Goal: Register for event/course

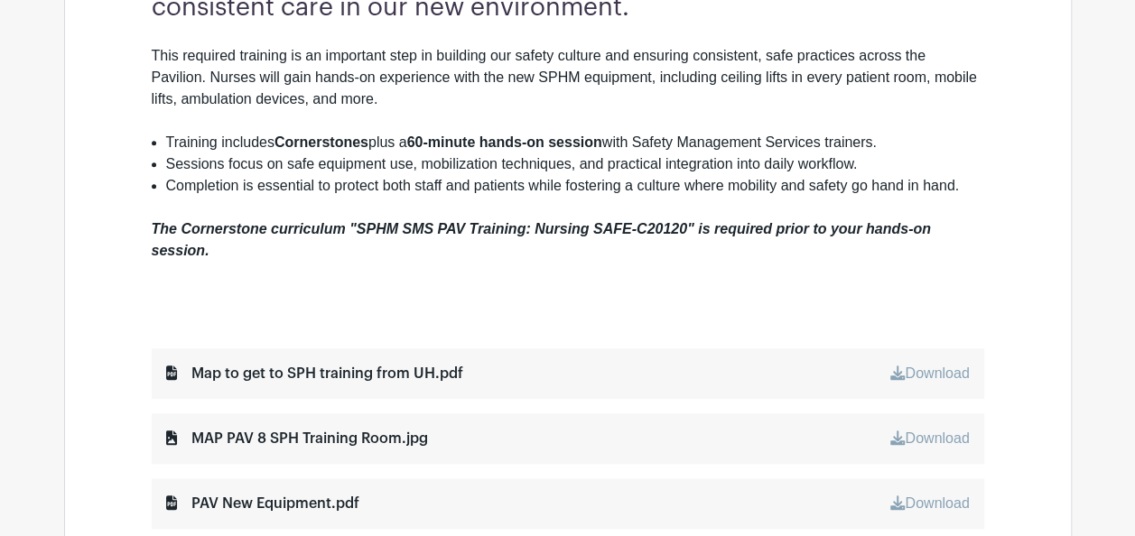
scroll to position [706, 0]
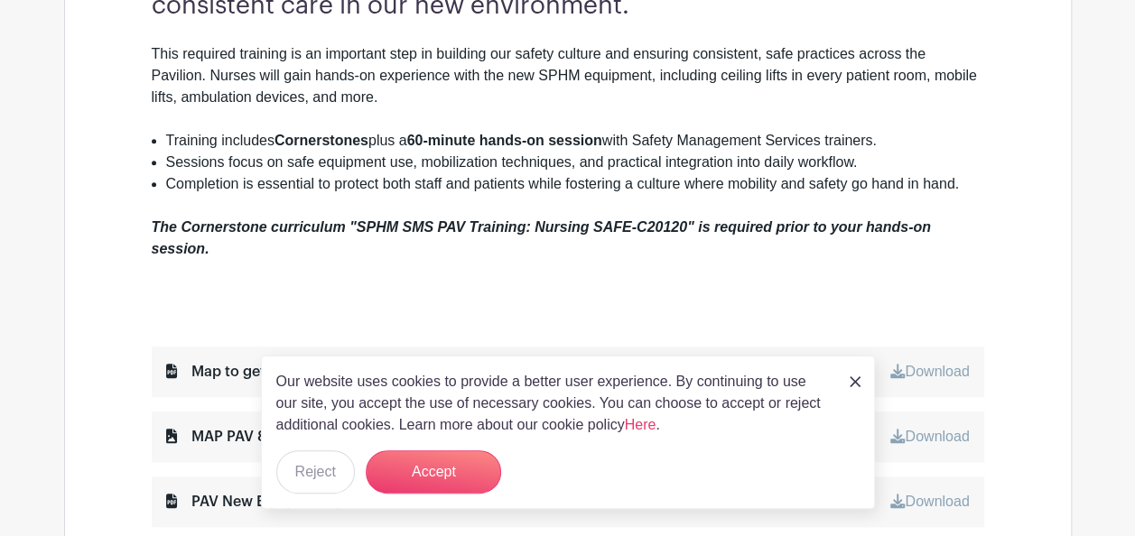
click at [854, 386] on img at bounding box center [854, 381] width 11 height 11
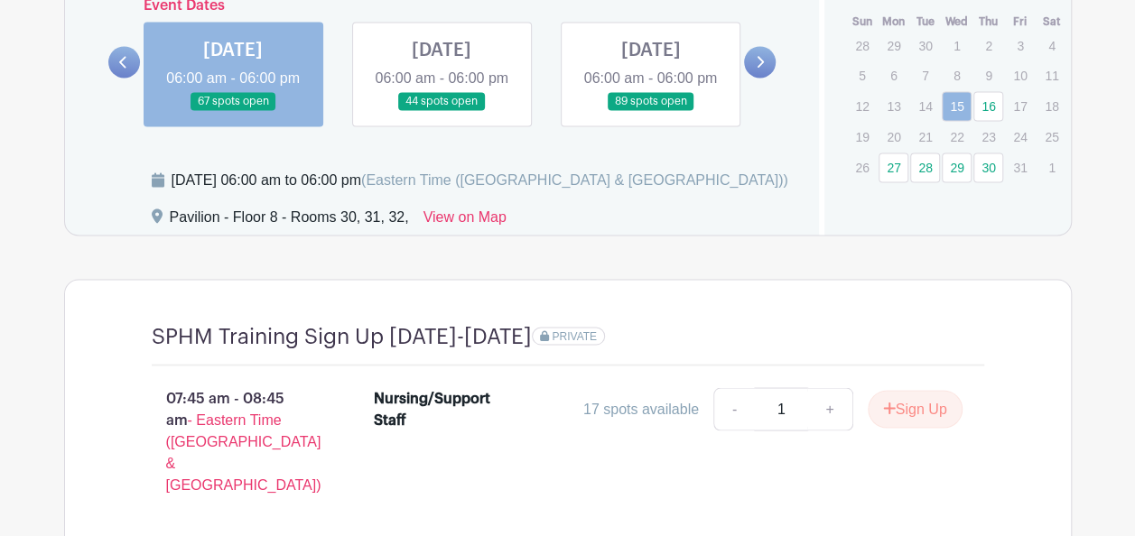
scroll to position [1501, 0]
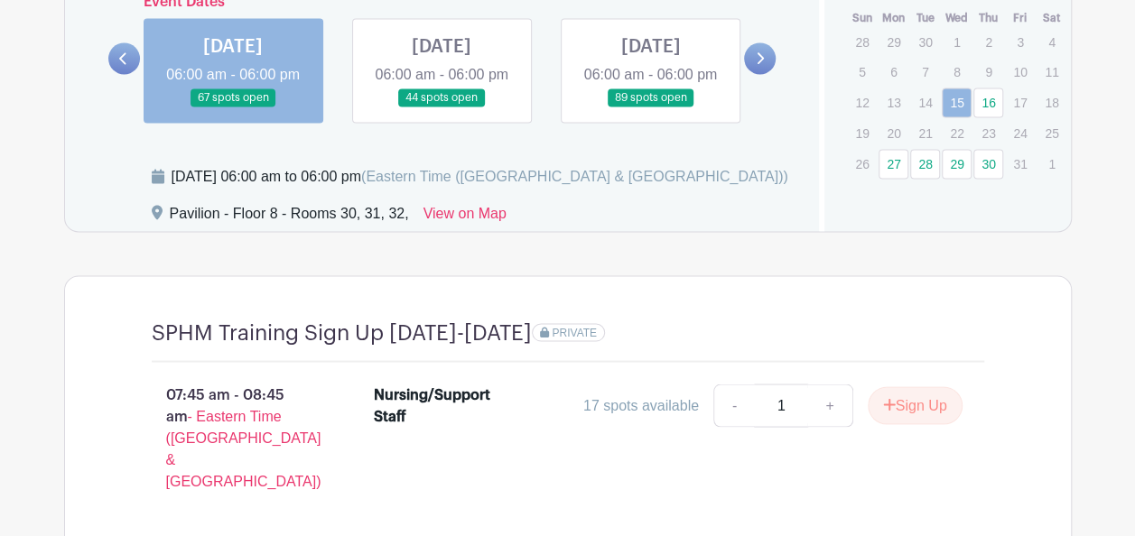
click at [771, 67] on link at bounding box center [760, 58] width 32 height 32
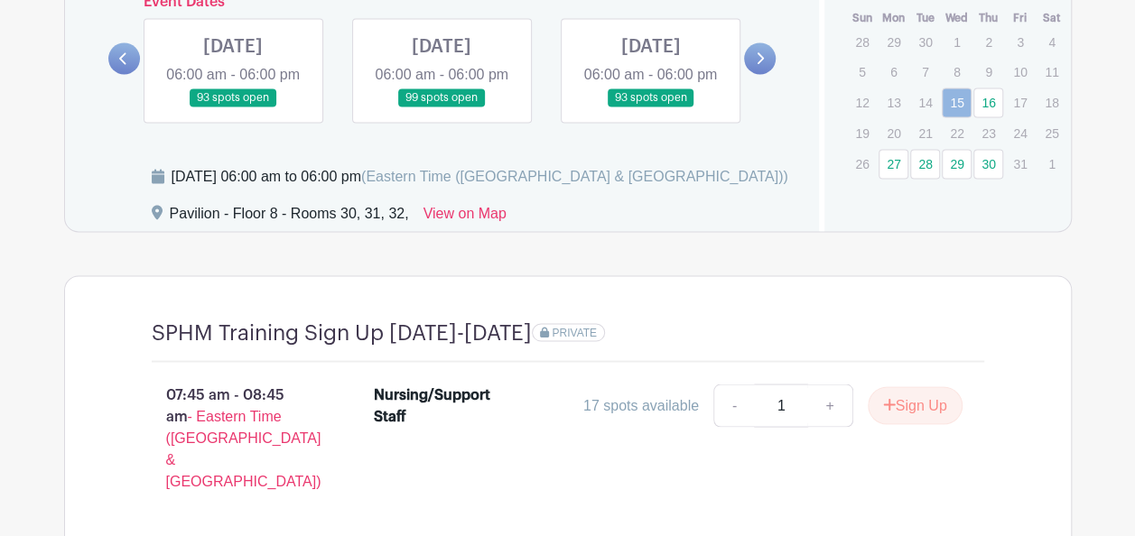
click at [771, 67] on link at bounding box center [760, 58] width 32 height 32
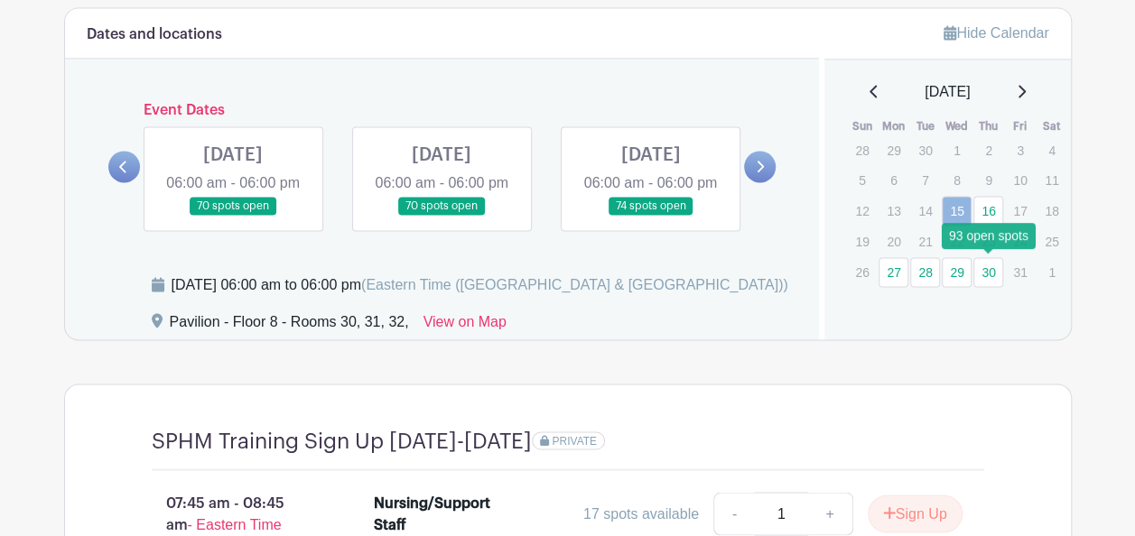
scroll to position [1395, 0]
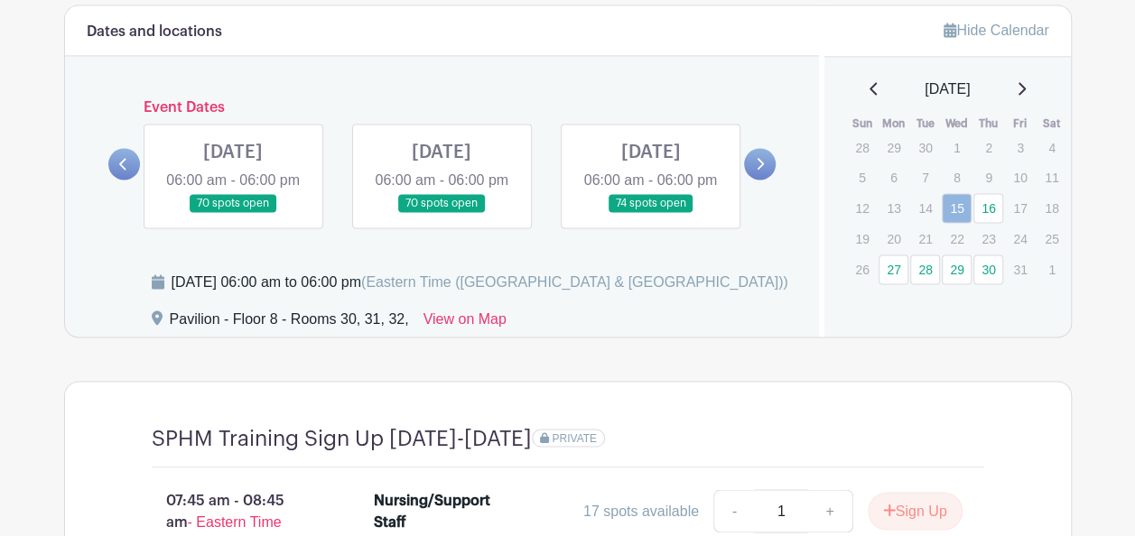
click at [1025, 81] on icon at bounding box center [1020, 88] width 9 height 14
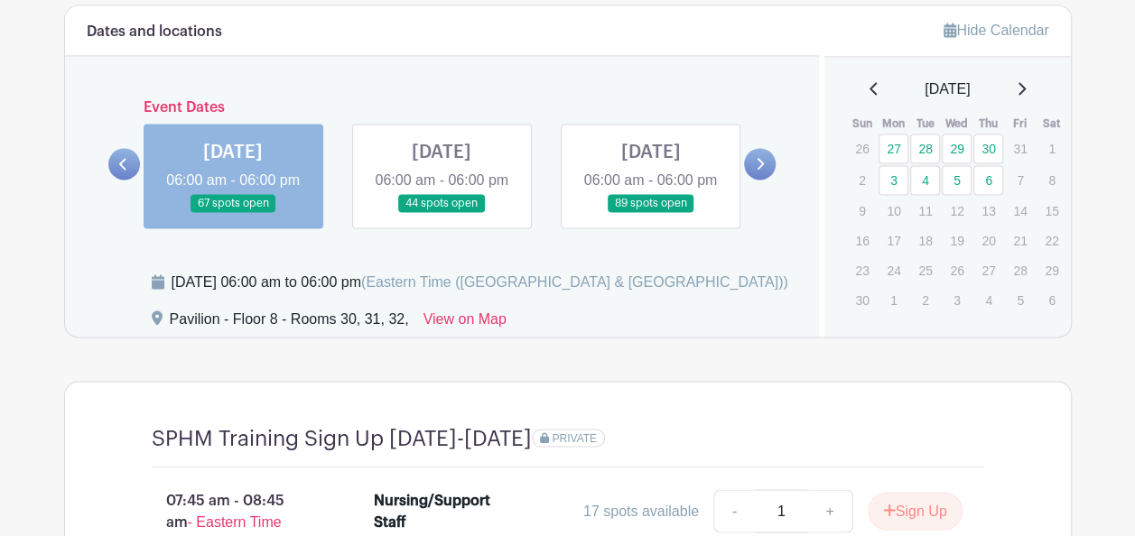
click at [869, 87] on icon at bounding box center [872, 88] width 7 height 13
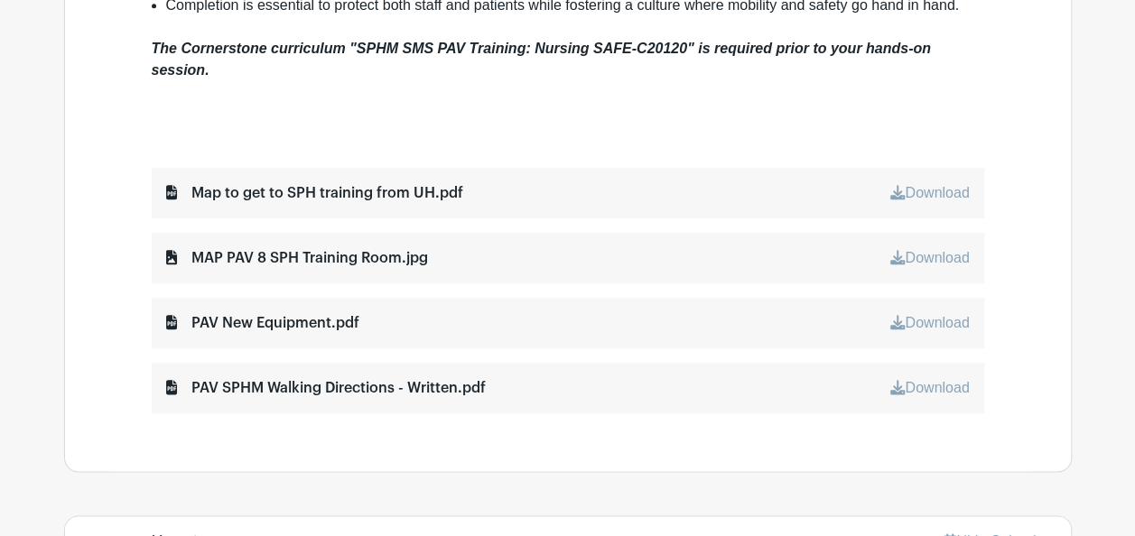
scroll to position [884, 0]
click at [879, 309] on div "PAV New Equipment.pdf Download" at bounding box center [568, 324] width 832 height 51
click at [262, 313] on div "PAV New Equipment.pdf" at bounding box center [262, 324] width 193 height 22
click at [177, 316] on div "PAV New Equipment.pdf" at bounding box center [262, 324] width 193 height 22
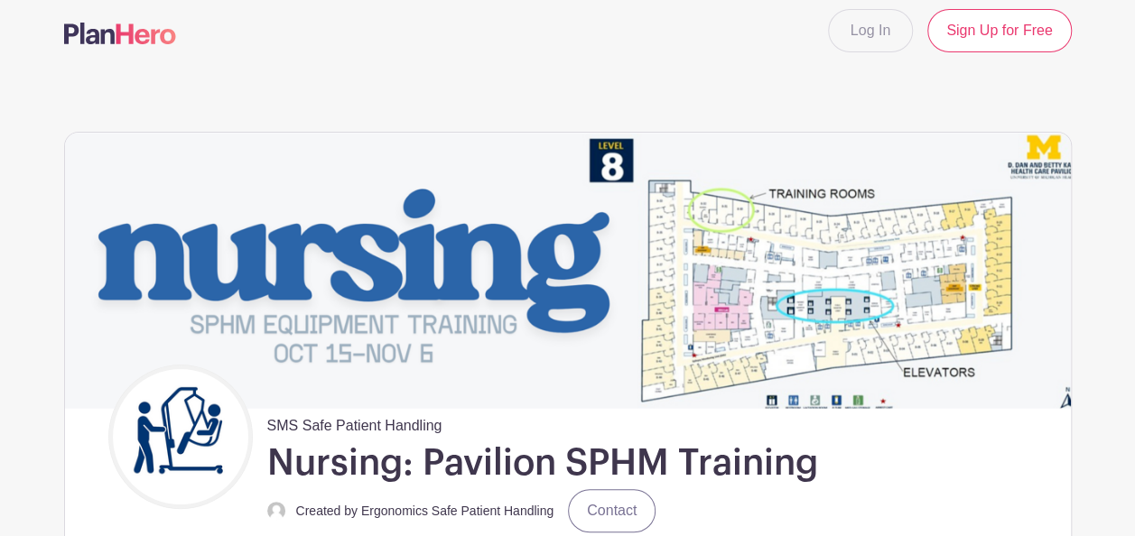
scroll to position [12, 0]
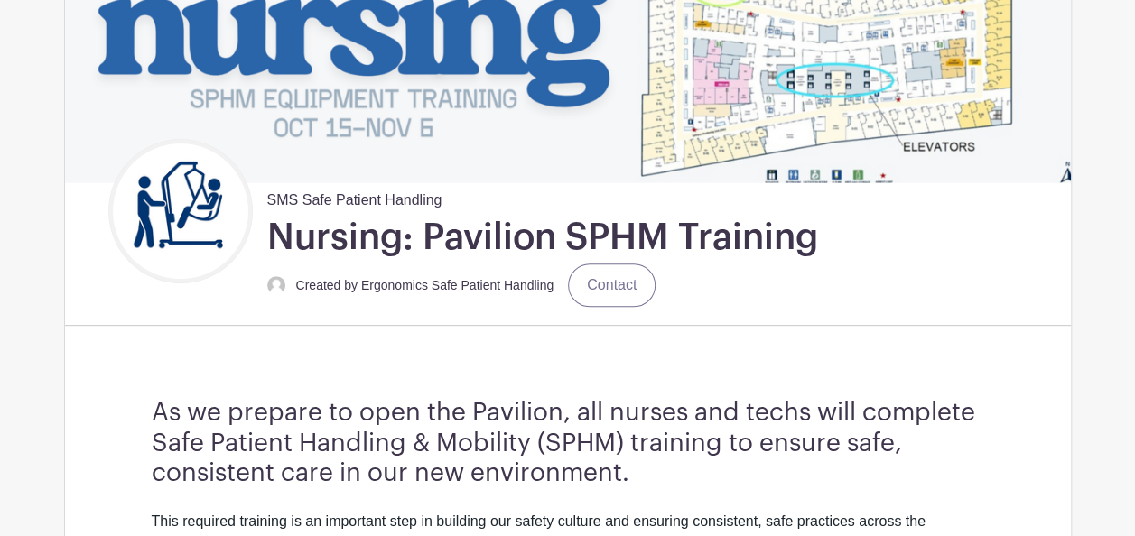
scroll to position [236, 0]
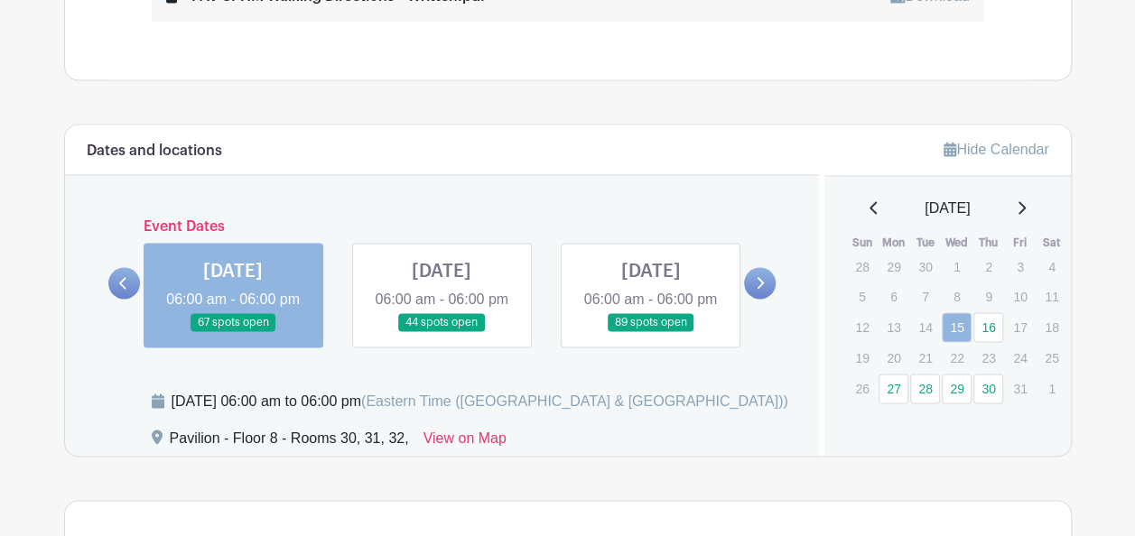
scroll to position [1275, 0]
click at [441, 333] on link at bounding box center [441, 333] width 0 height 0
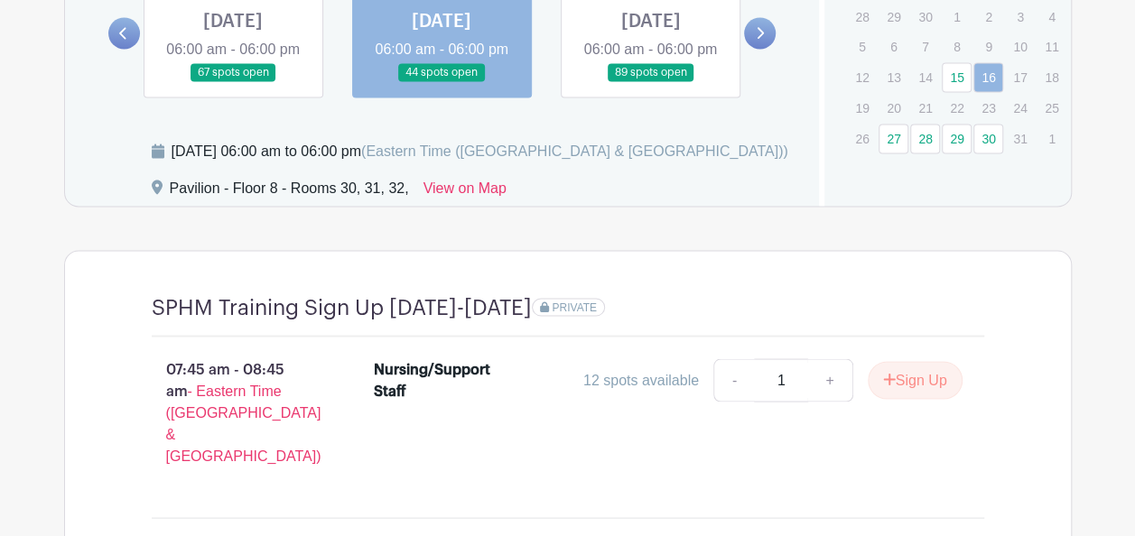
scroll to position [1527, 0]
click at [907, 105] on p "20" at bounding box center [893, 107] width 30 height 28
click at [762, 30] on link at bounding box center [760, 32] width 32 height 32
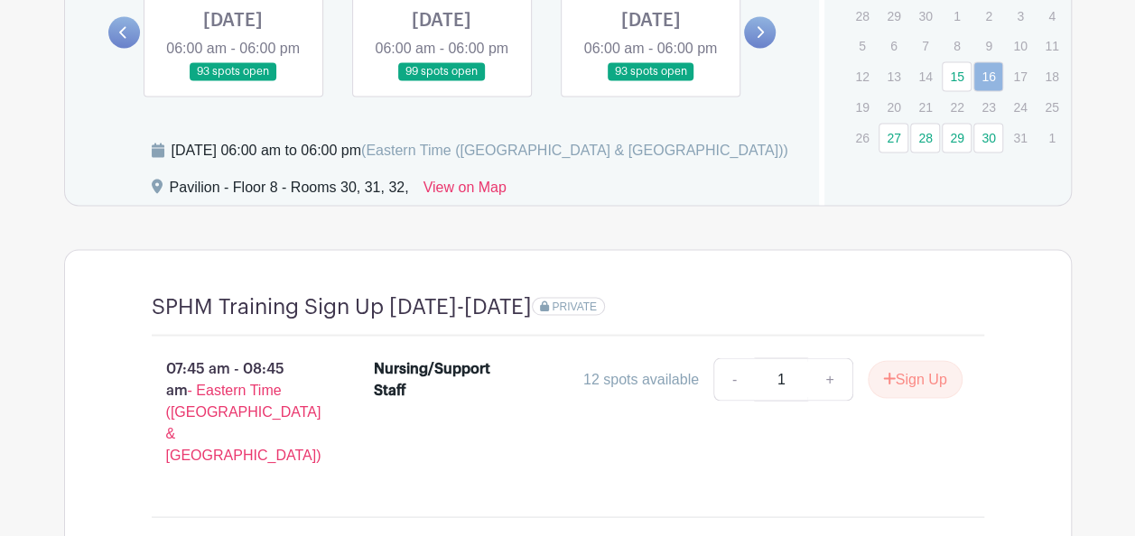
click at [134, 48] on link at bounding box center [124, 32] width 32 height 32
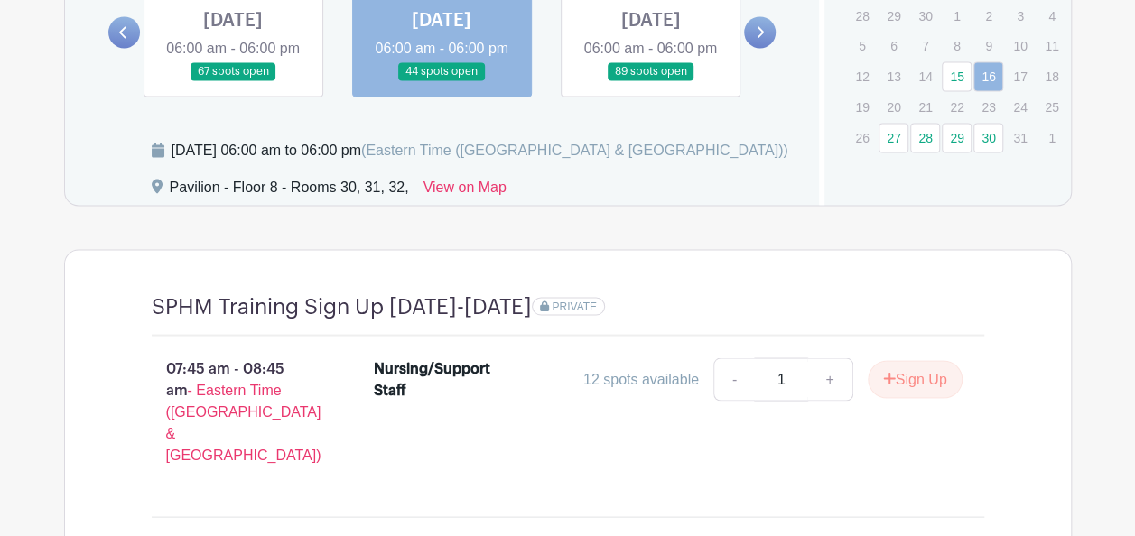
click at [650, 81] on link at bounding box center [650, 81] width 0 height 0
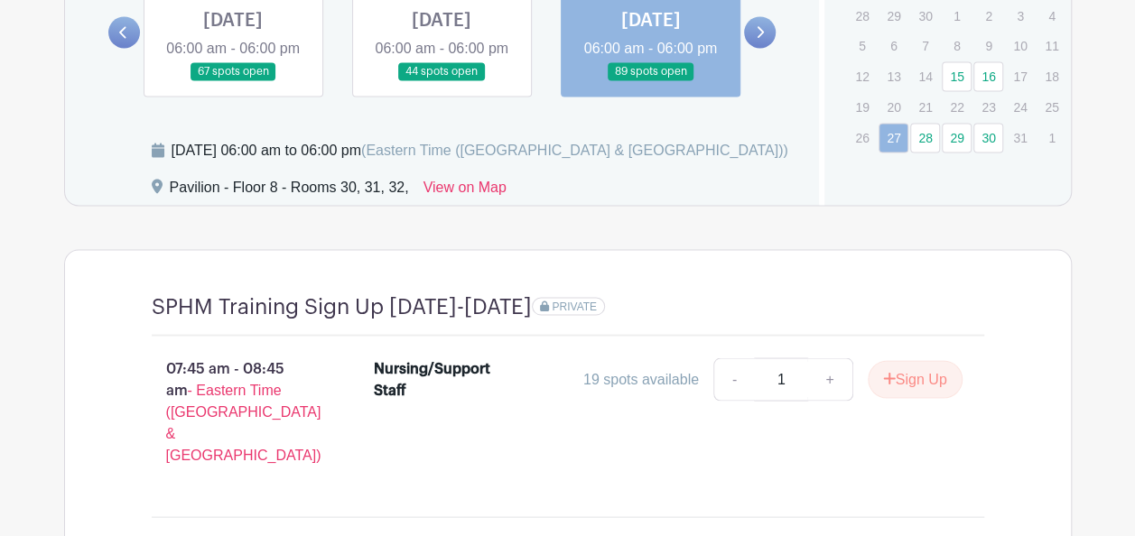
click at [650, 81] on link at bounding box center [650, 81] width 0 height 0
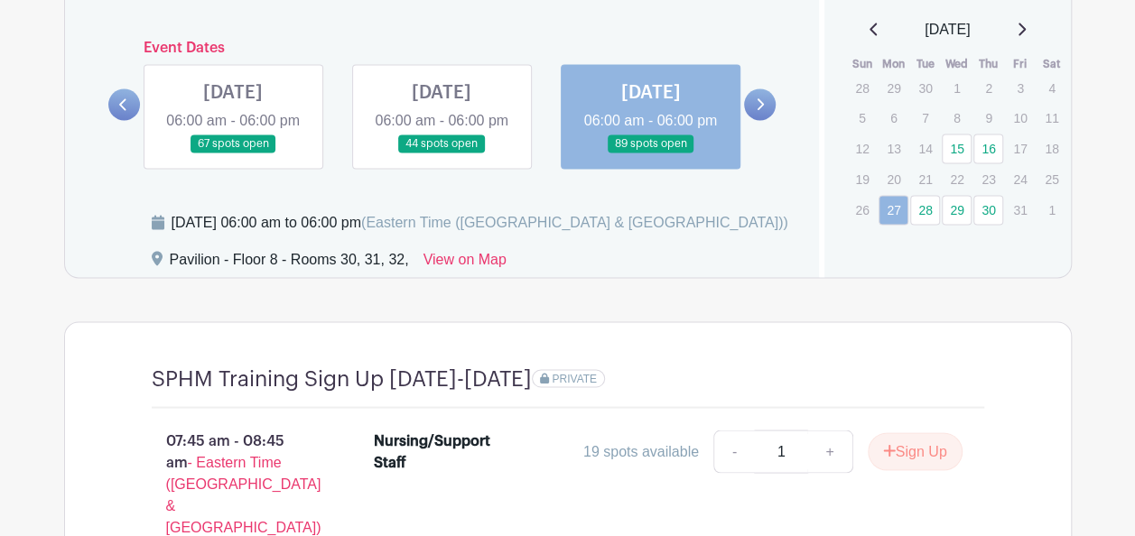
scroll to position [1441, 0]
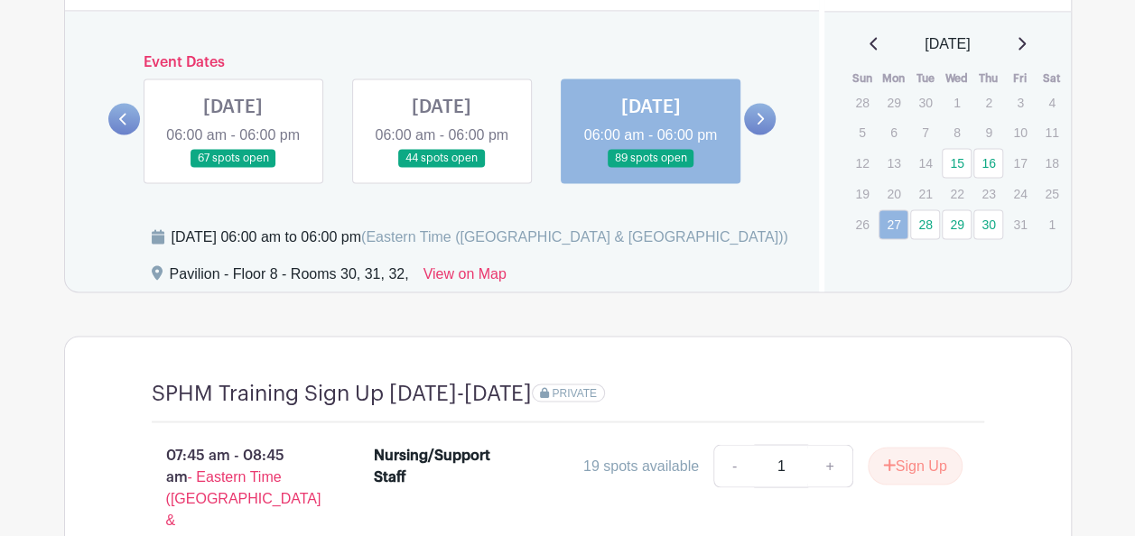
click at [1025, 37] on icon at bounding box center [1020, 43] width 9 height 14
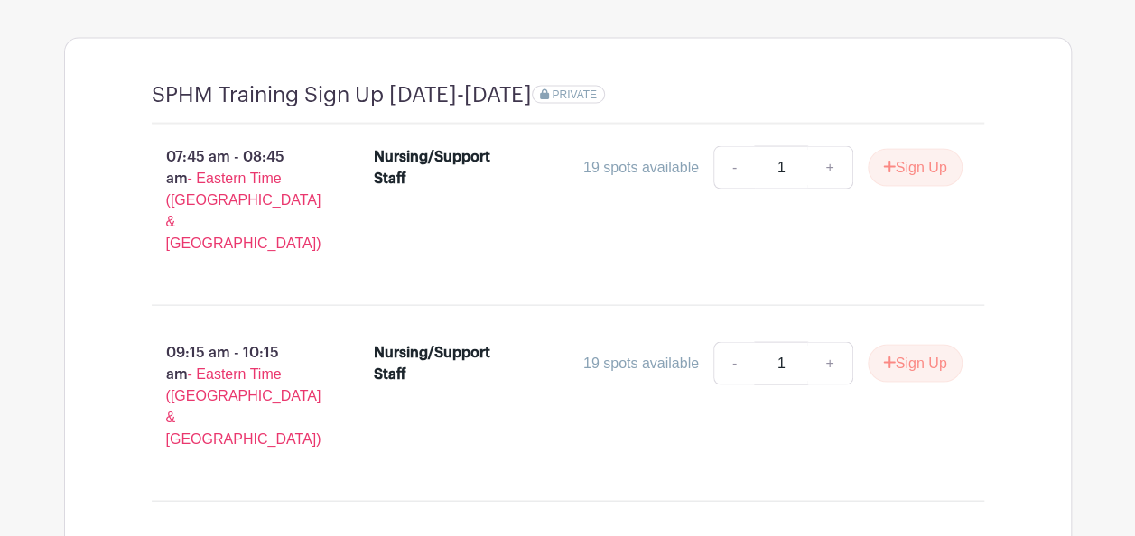
scroll to position [1740, 0]
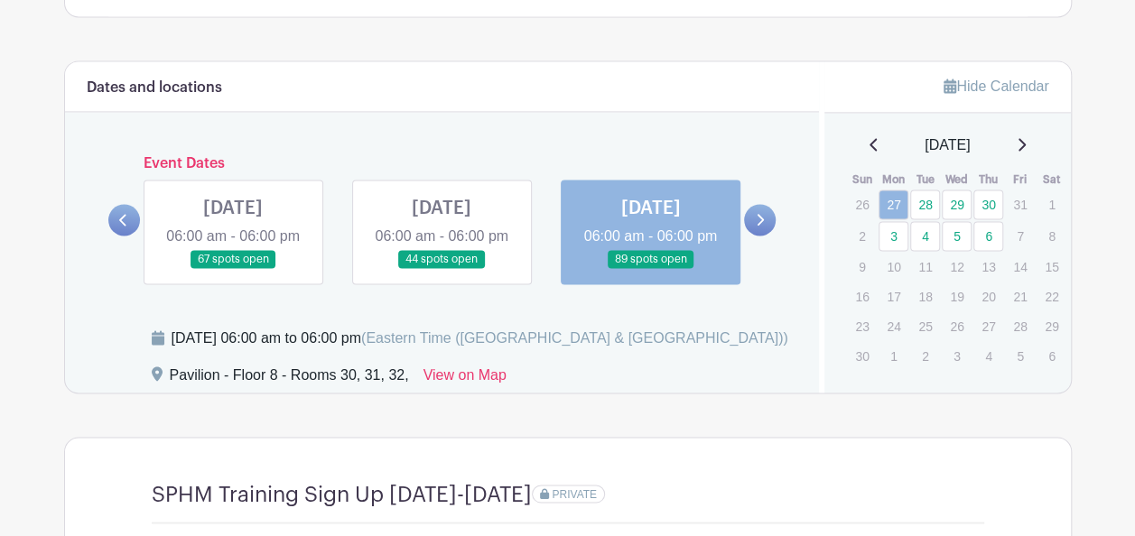
scroll to position [1340, 0]
click at [765, 227] on link at bounding box center [760, 220] width 32 height 32
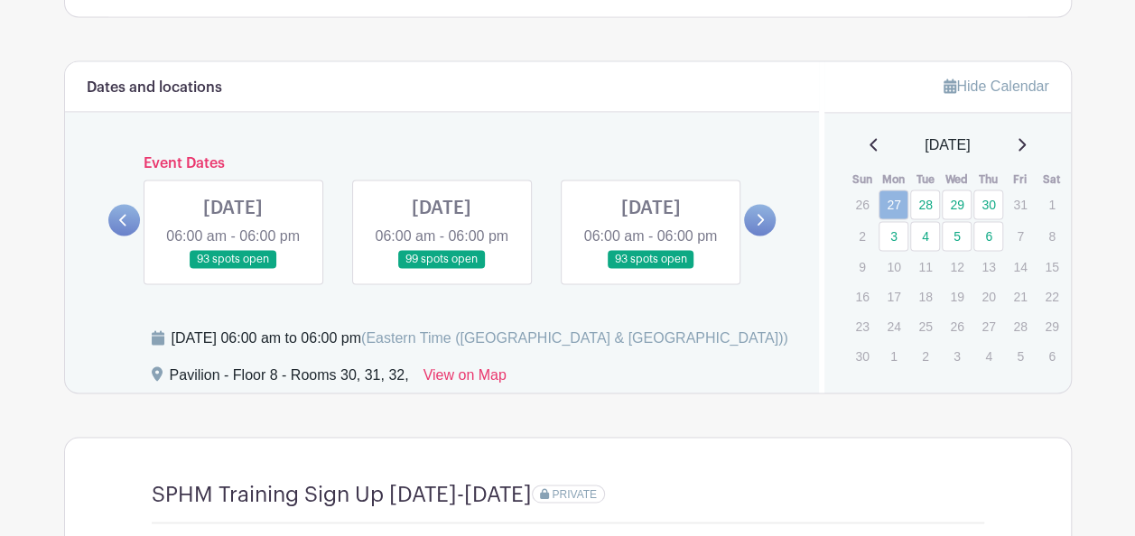
click at [765, 227] on link at bounding box center [760, 220] width 32 height 32
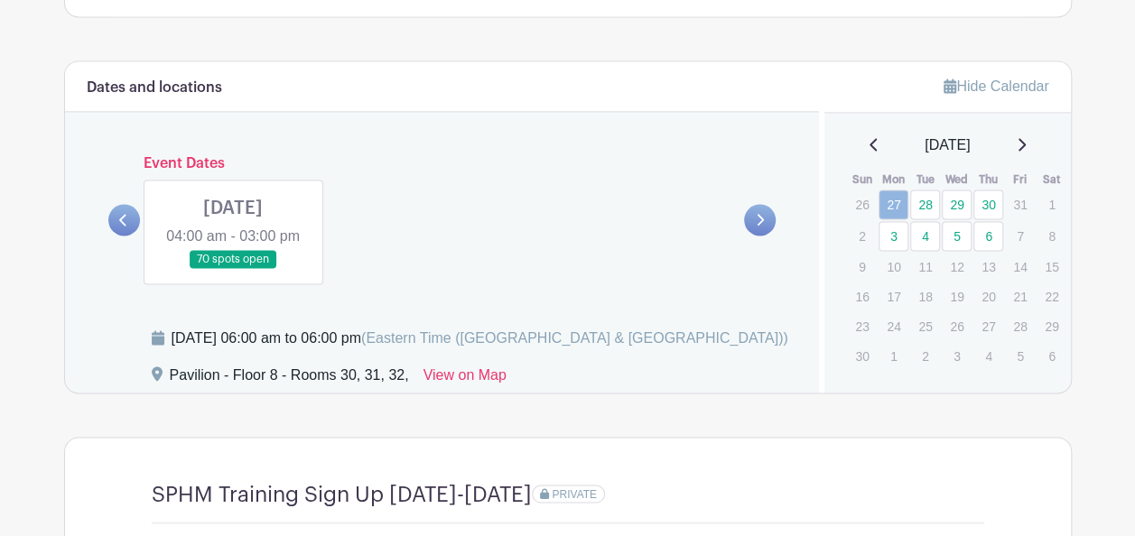
click at [120, 226] on icon at bounding box center [122, 220] width 7 height 12
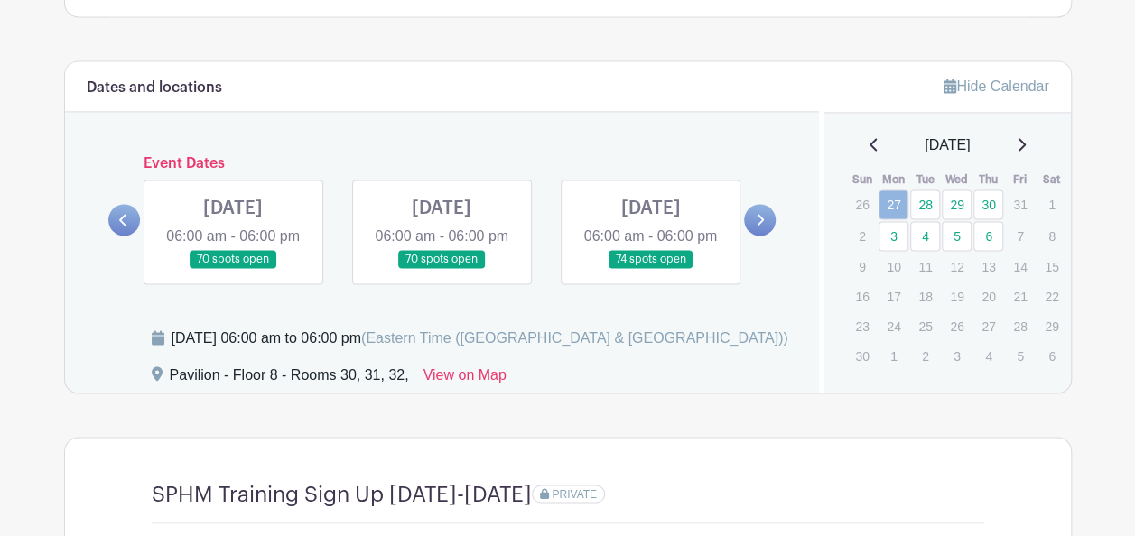
click at [767, 223] on link at bounding box center [760, 220] width 32 height 32
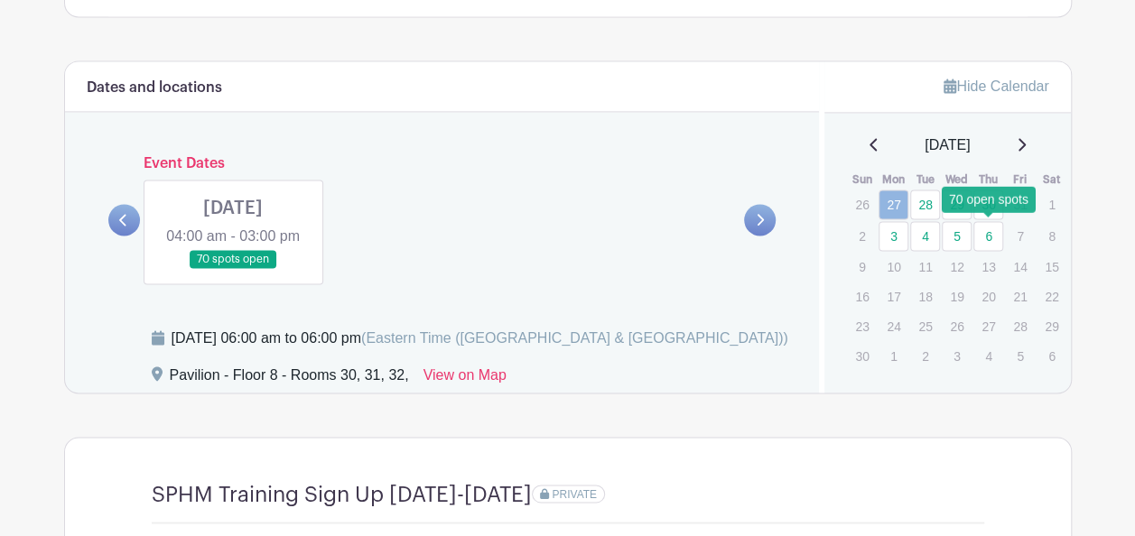
click at [986, 225] on link "6" at bounding box center [988, 236] width 30 height 30
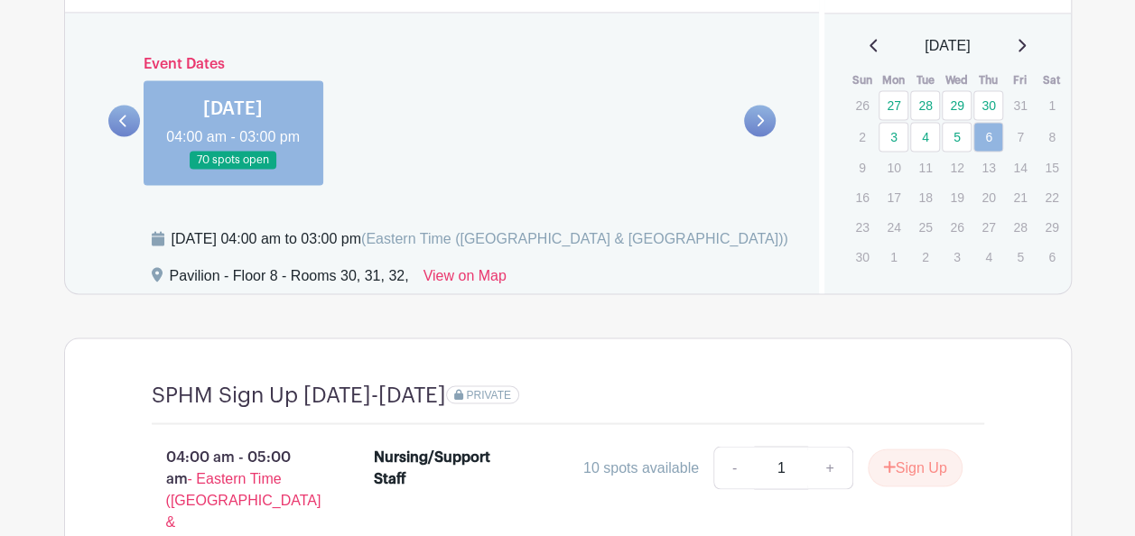
scroll to position [1401, 0]
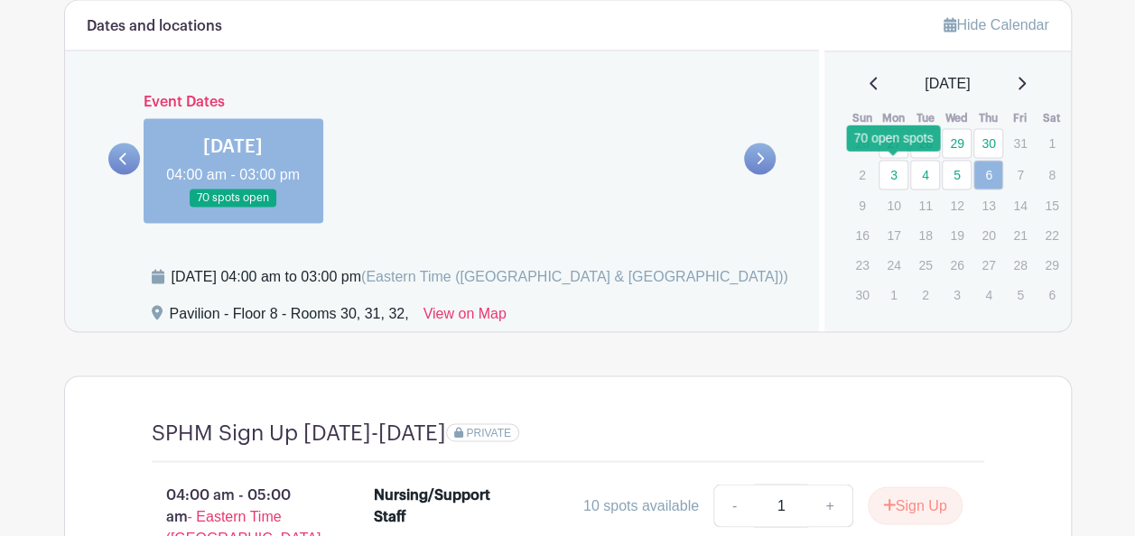
click at [903, 173] on link "3" at bounding box center [893, 175] width 30 height 30
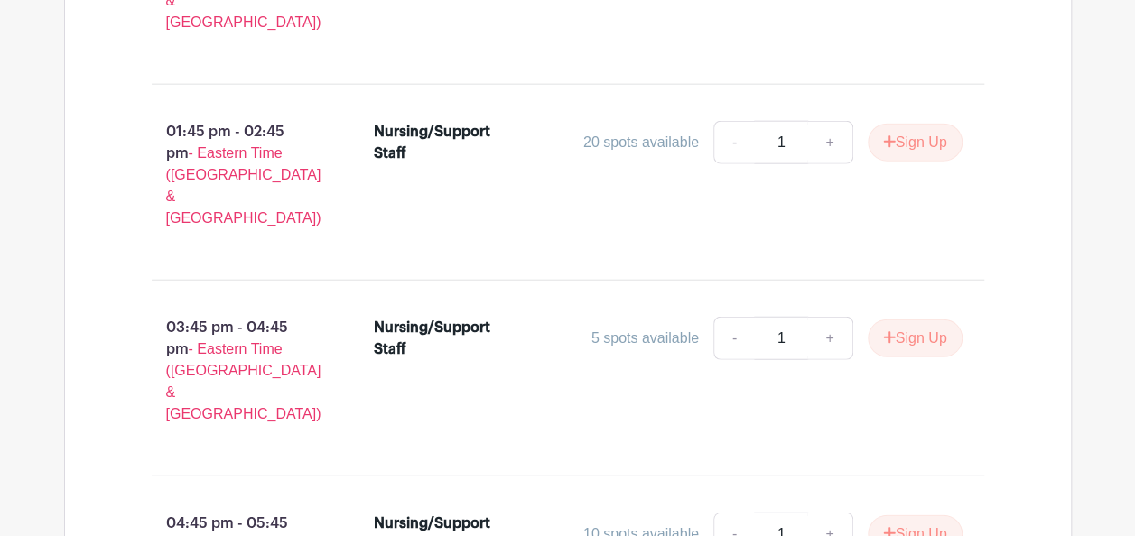
scroll to position [2156, 0]
